Goal: Task Accomplishment & Management: Use online tool/utility

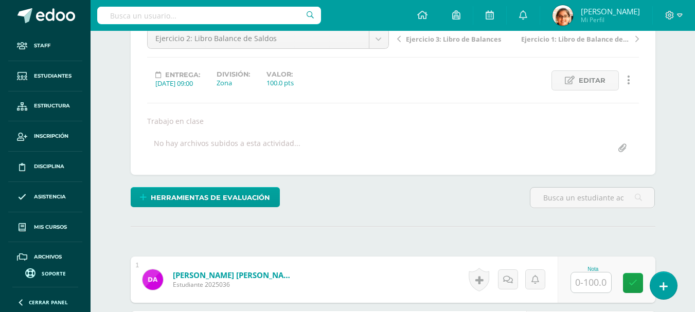
scroll to position [86, 0]
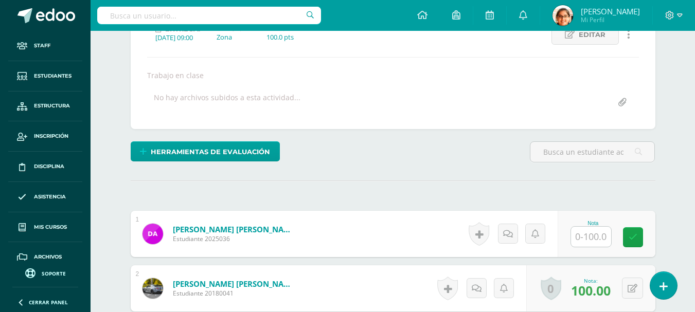
scroll to position [0, 0]
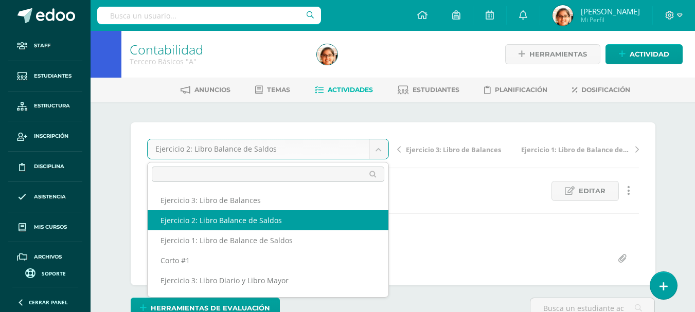
select select "/dashboard/teacher/grade-activity/172803/"
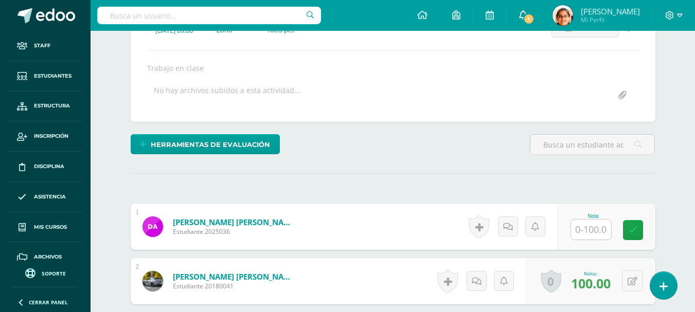
scroll to position [164, 0]
click at [537, 15] on link "1" at bounding box center [523, 15] width 33 height 31
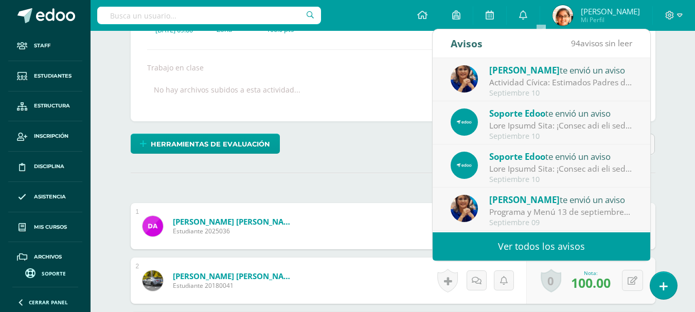
scroll to position [165, 0]
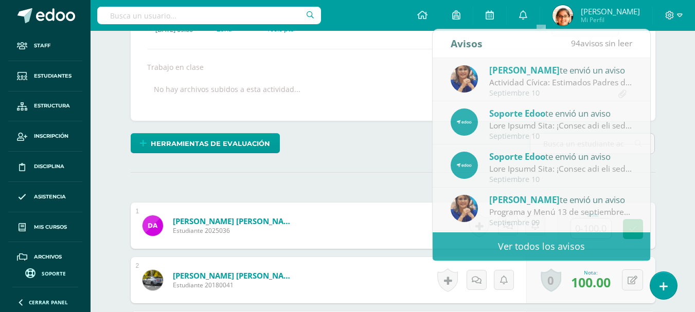
click at [338, 75] on div "Ejercicio 3: Libro de Balances Ejercicio 3: Libro de Balances Ejercicio 2: Libr…" at bounding box center [393, 39] width 492 height 130
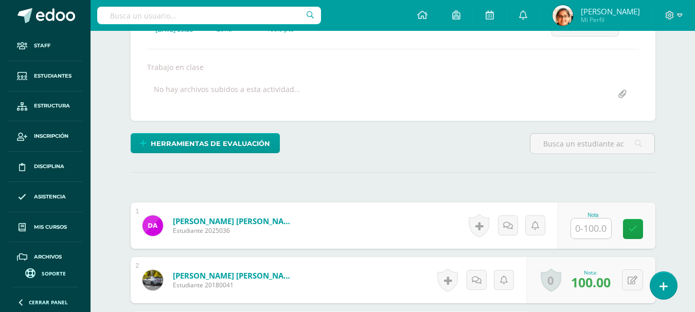
scroll to position [0, 0]
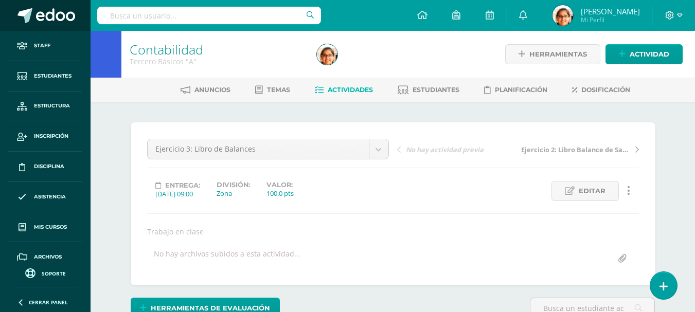
click at [78, 23] on link at bounding box center [45, 15] width 91 height 31
